Goal: Information Seeking & Learning: Find specific fact

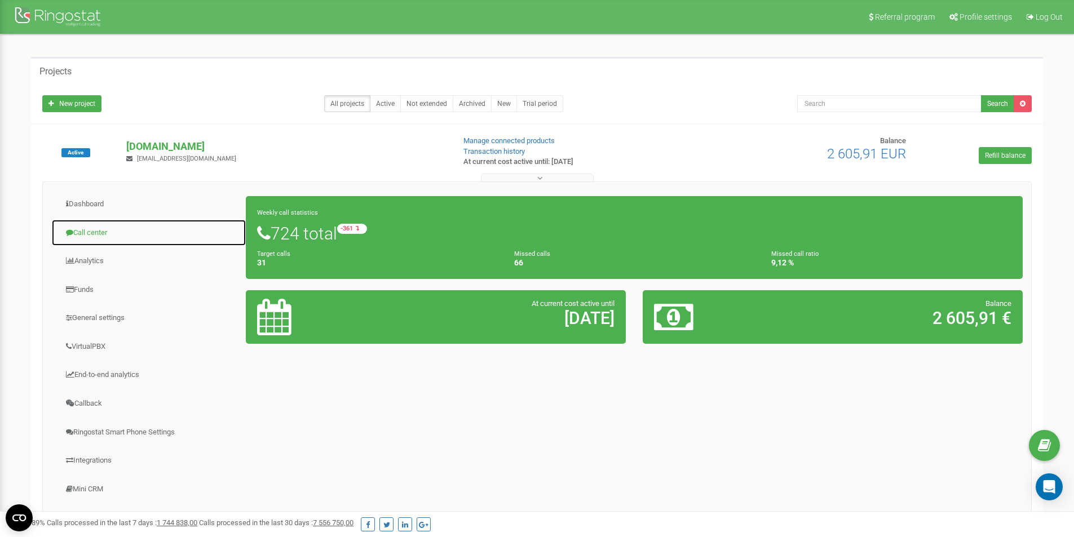
click at [94, 236] on link "Call center" at bounding box center [148, 233] width 195 height 28
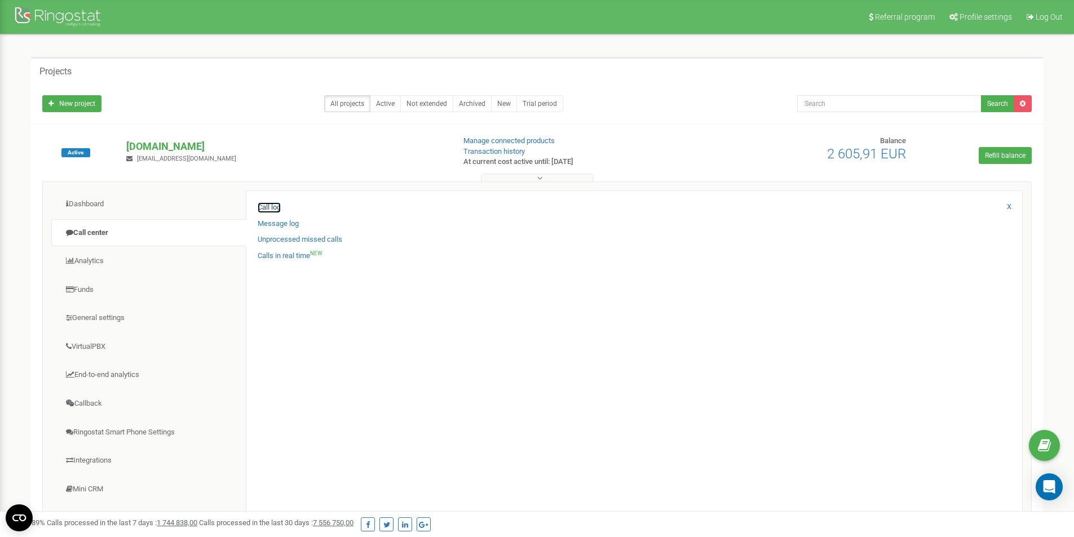
click at [272, 207] on link "Call log" at bounding box center [269, 207] width 23 height 11
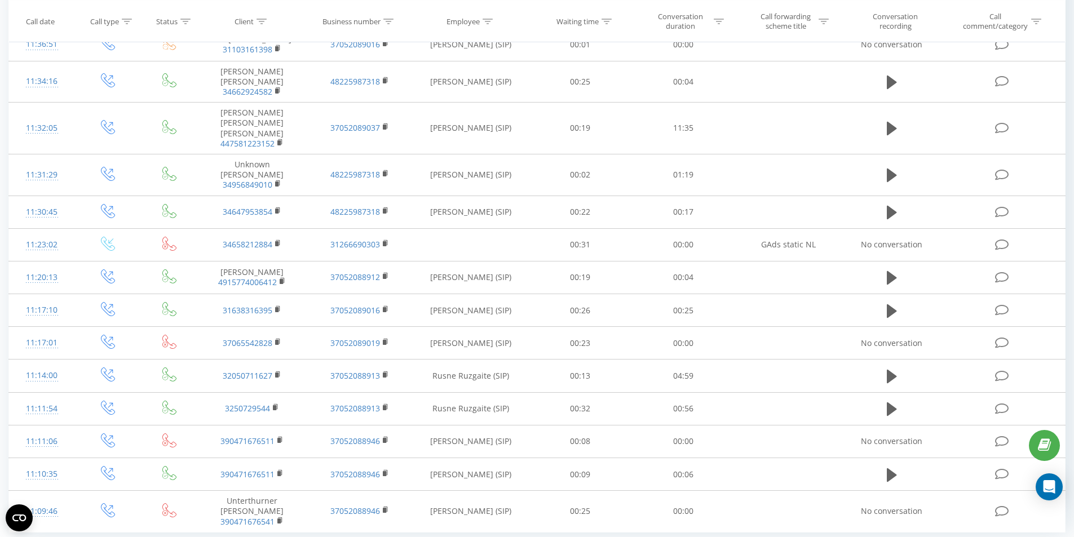
scroll to position [502, 0]
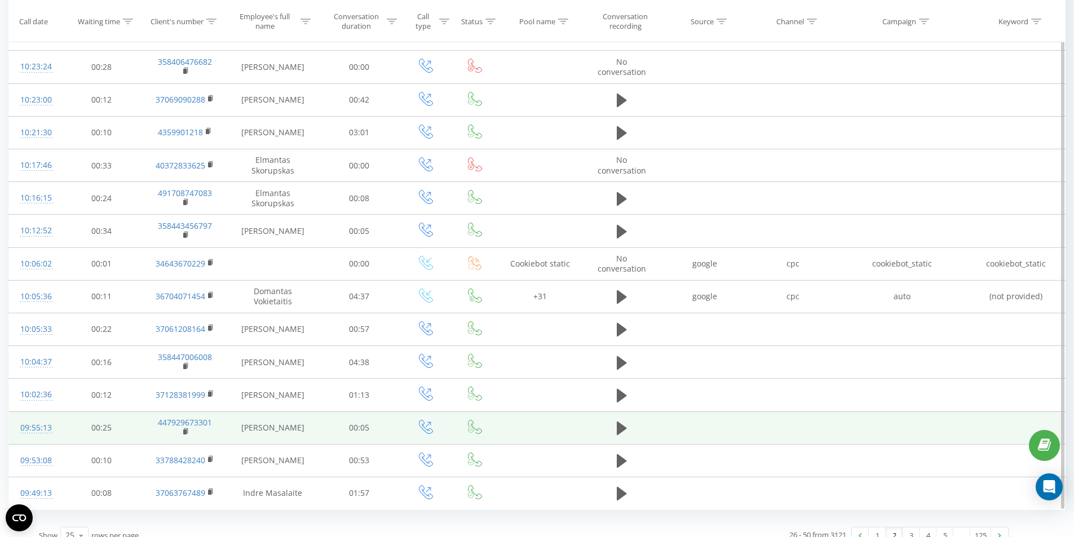
scroll to position [494, 0]
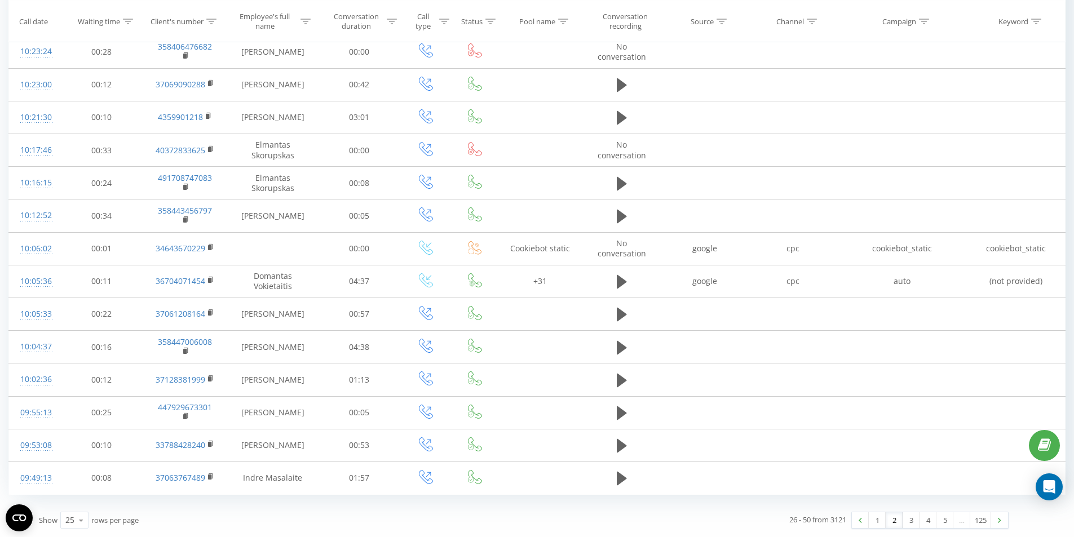
click at [892, 521] on link "2" at bounding box center [894, 520] width 17 height 16
click at [906, 519] on link "3" at bounding box center [910, 520] width 17 height 16
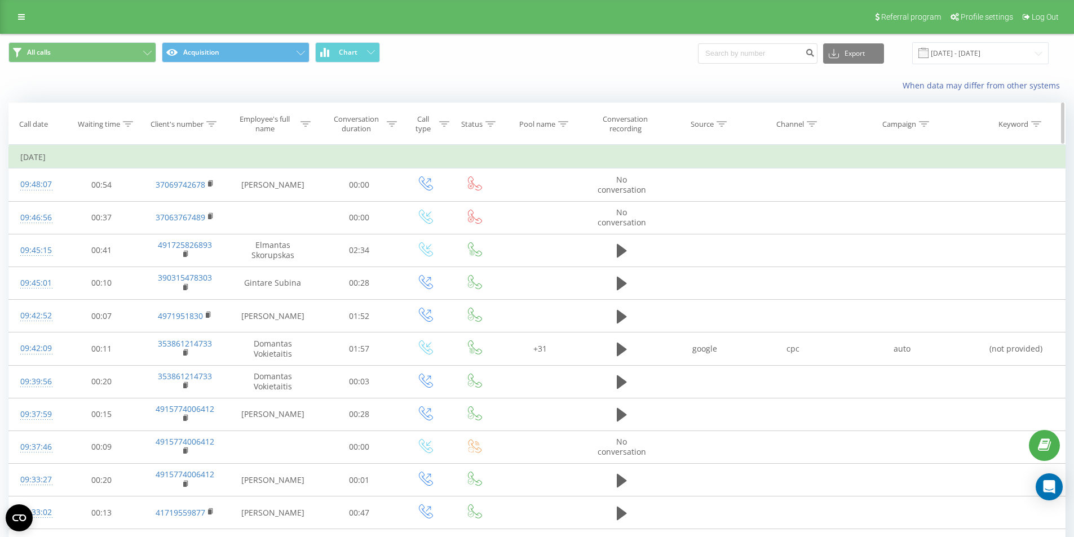
click at [275, 127] on div "Employee's full name" at bounding box center [265, 123] width 66 height 19
click at [276, 206] on input "text" at bounding box center [272, 205] width 99 height 20
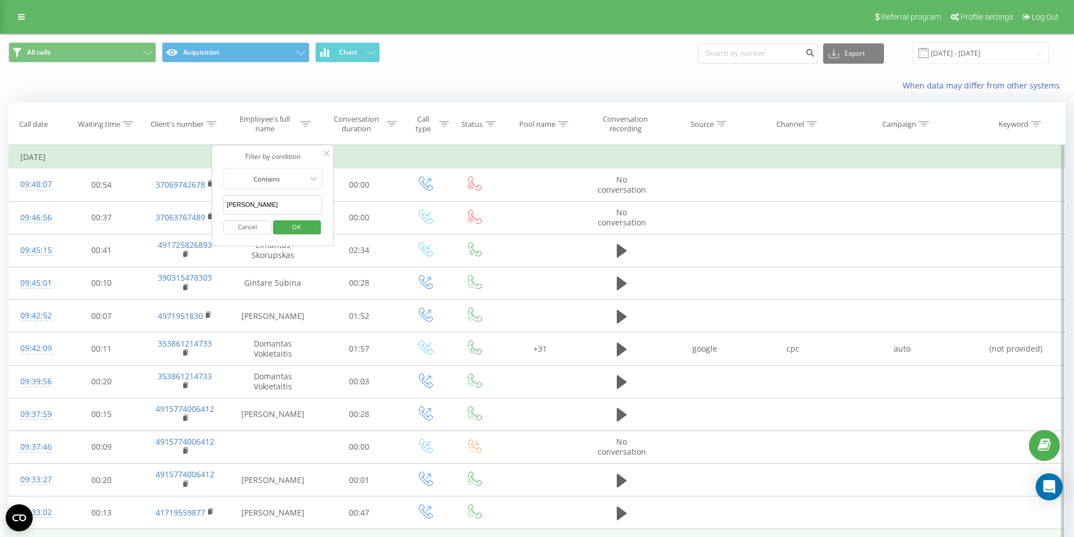
type input "[PERSON_NAME]"
click at [290, 229] on span "OK" at bounding box center [297, 226] width 32 height 17
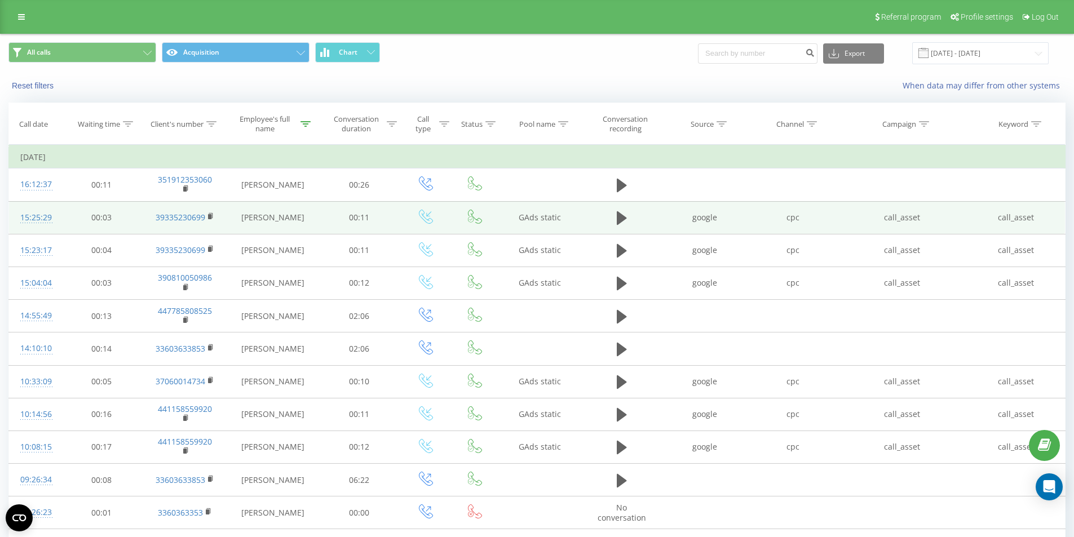
click at [284, 221] on td "[PERSON_NAME]" at bounding box center [272, 217] width 91 height 33
click at [278, 222] on td "[PERSON_NAME]" at bounding box center [272, 217] width 91 height 33
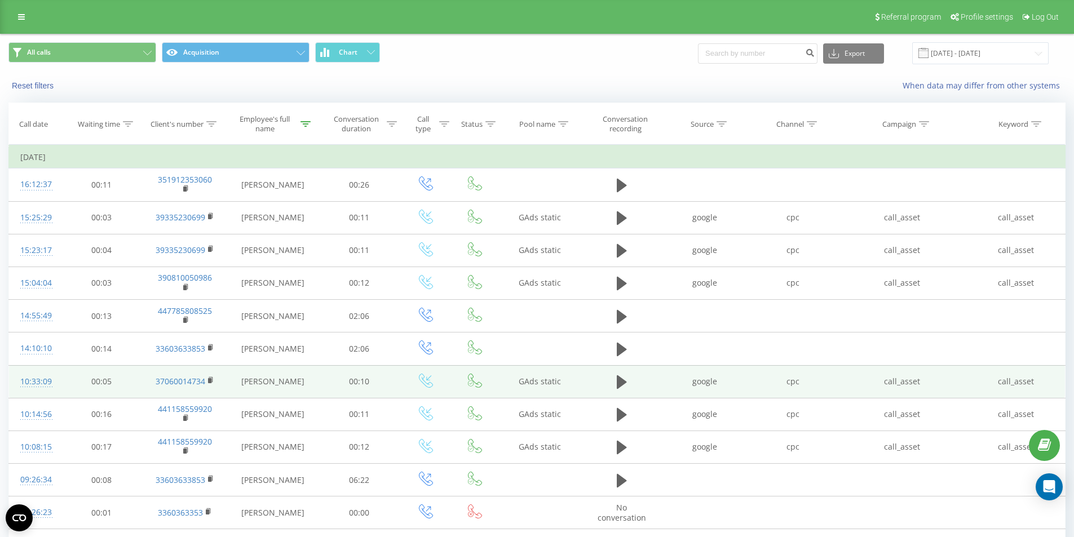
click at [267, 380] on td "[PERSON_NAME]" at bounding box center [272, 381] width 91 height 33
click at [267, 381] on td "[PERSON_NAME]" at bounding box center [272, 381] width 91 height 33
click at [280, 368] on td "[PERSON_NAME]" at bounding box center [272, 381] width 91 height 33
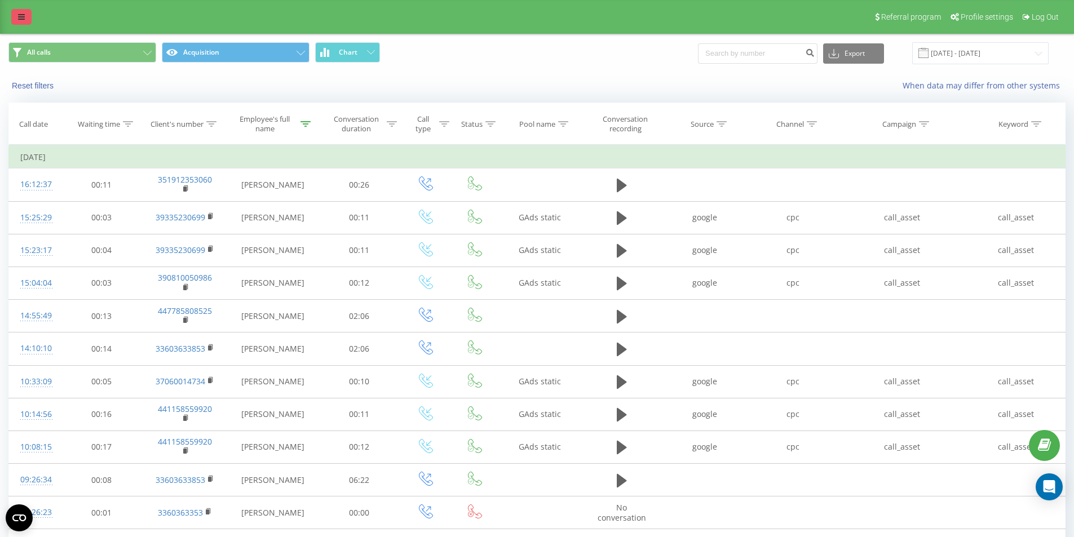
click at [26, 17] on link at bounding box center [21, 17] width 20 height 16
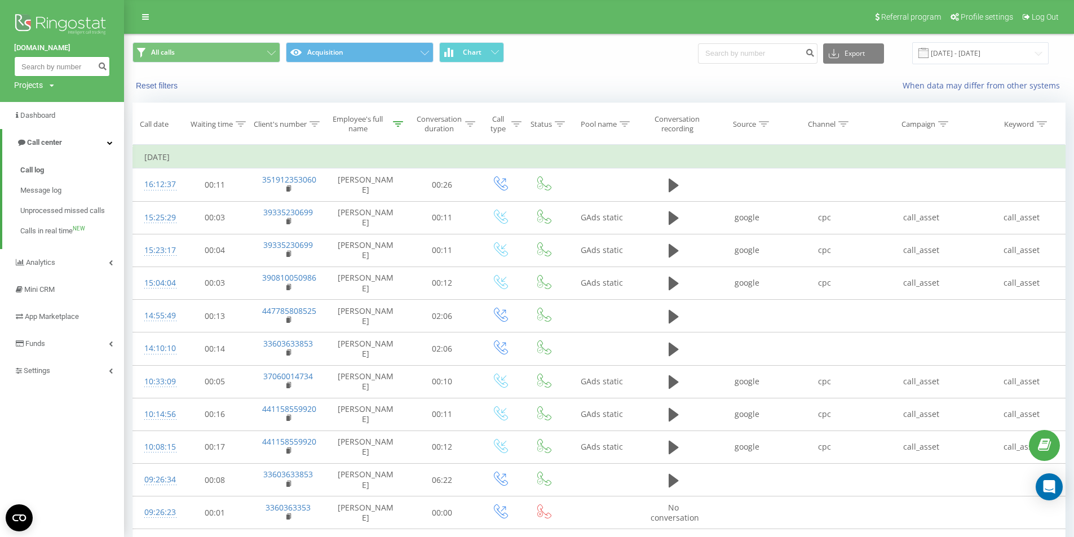
click at [67, 66] on input at bounding box center [62, 66] width 96 height 20
click at [39, 171] on span "Call log" at bounding box center [32, 170] width 24 height 11
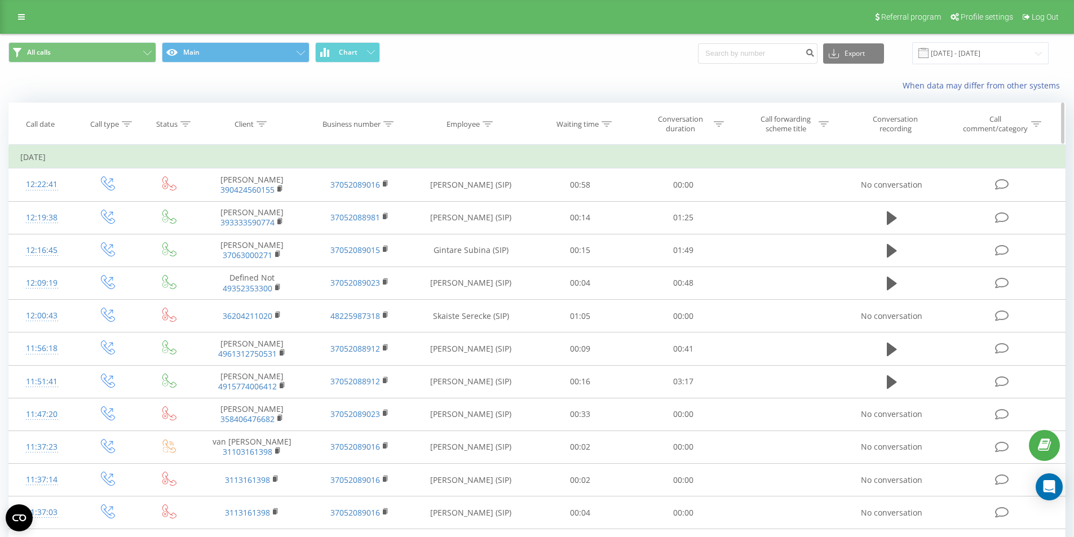
click at [482, 126] on div "Employee" at bounding box center [469, 125] width 46 height 10
click at [460, 209] on input "text" at bounding box center [470, 205] width 99 height 20
type input "[PERSON_NAME]"
click at [488, 230] on span "OK" at bounding box center [495, 226] width 32 height 17
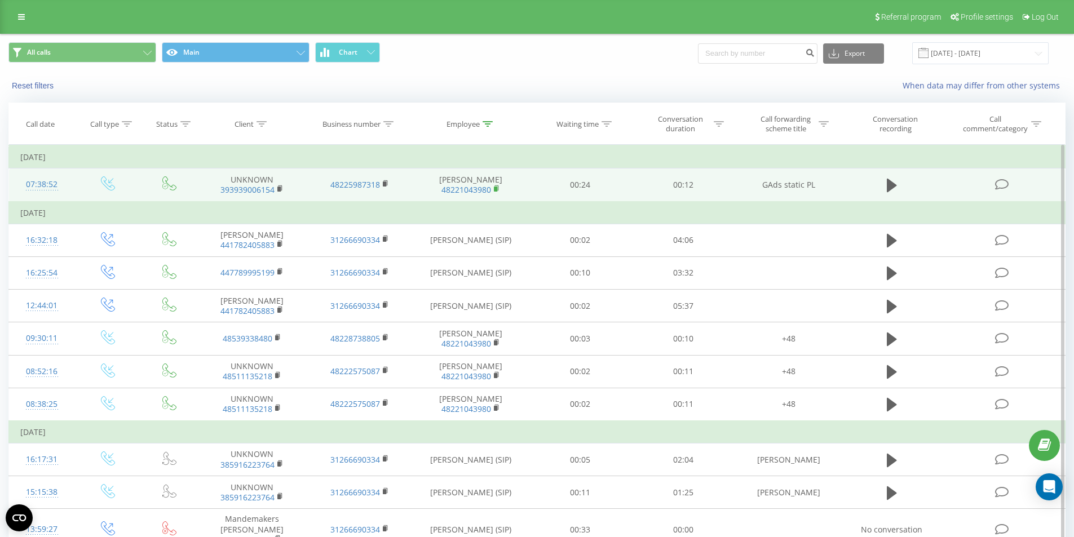
click at [495, 188] on rect at bounding box center [495, 189] width 3 height 5
